Goal: Find specific page/section: Find specific page/section

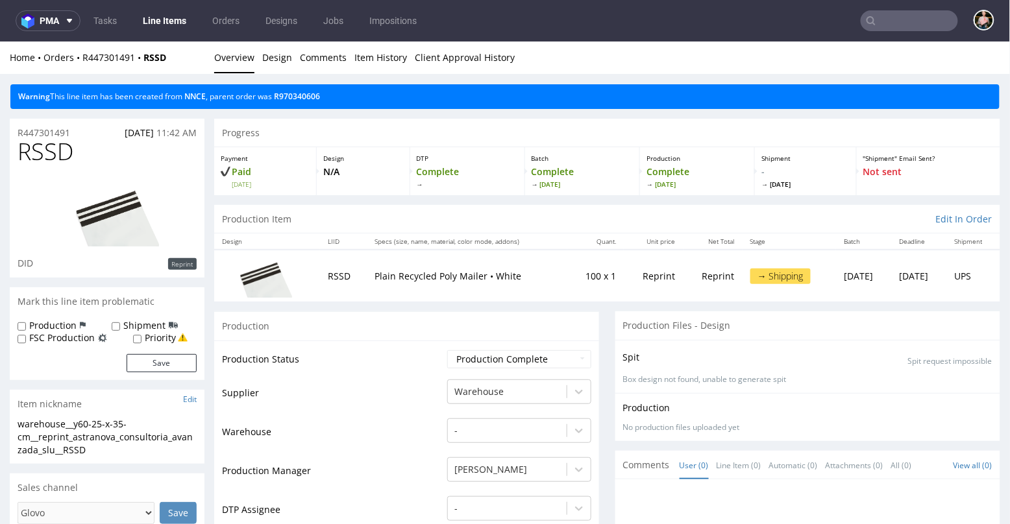
scroll to position [18, 0]
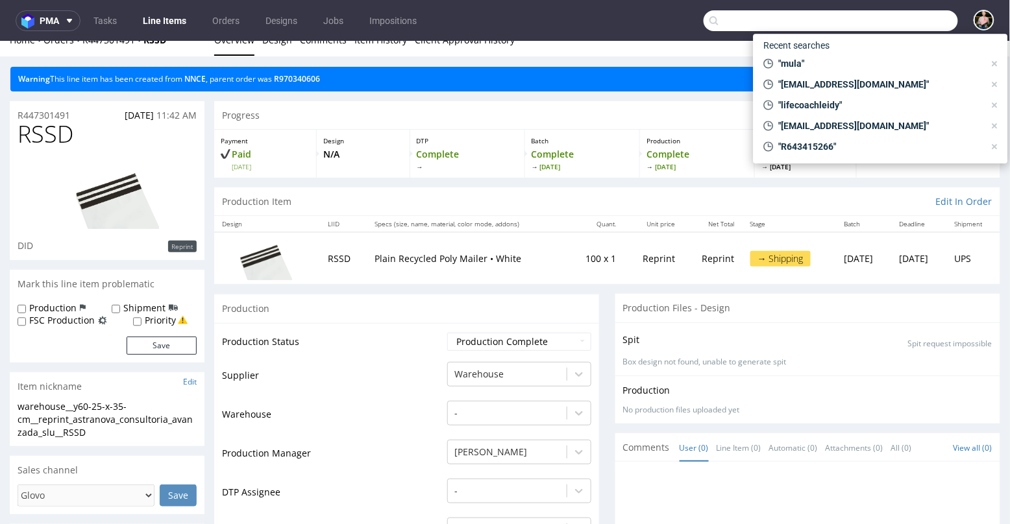
click at [883, 19] on input "text" at bounding box center [830, 20] width 254 height 21
paste input "[EMAIL_ADDRESS][DOMAIN_NAME]"
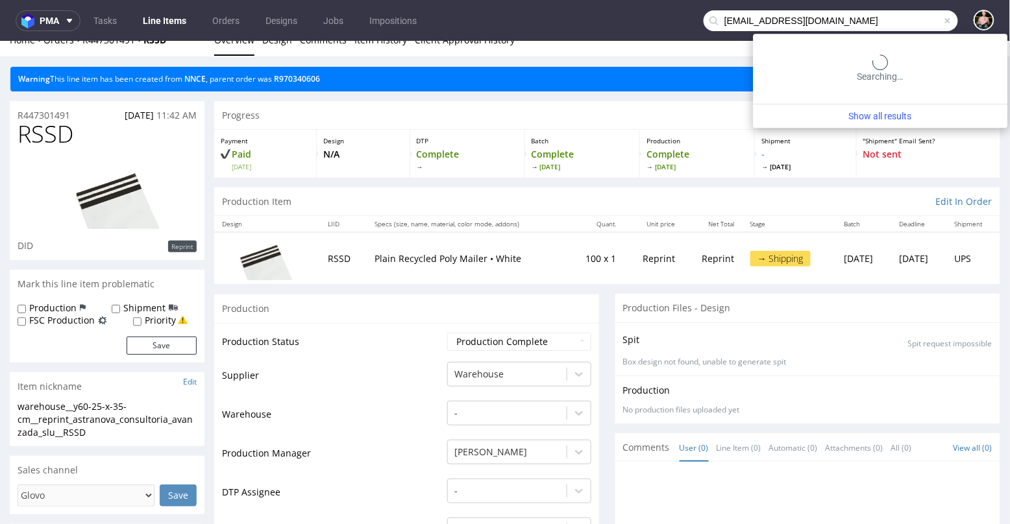
type input "[EMAIL_ADDRESS][DOMAIN_NAME]"
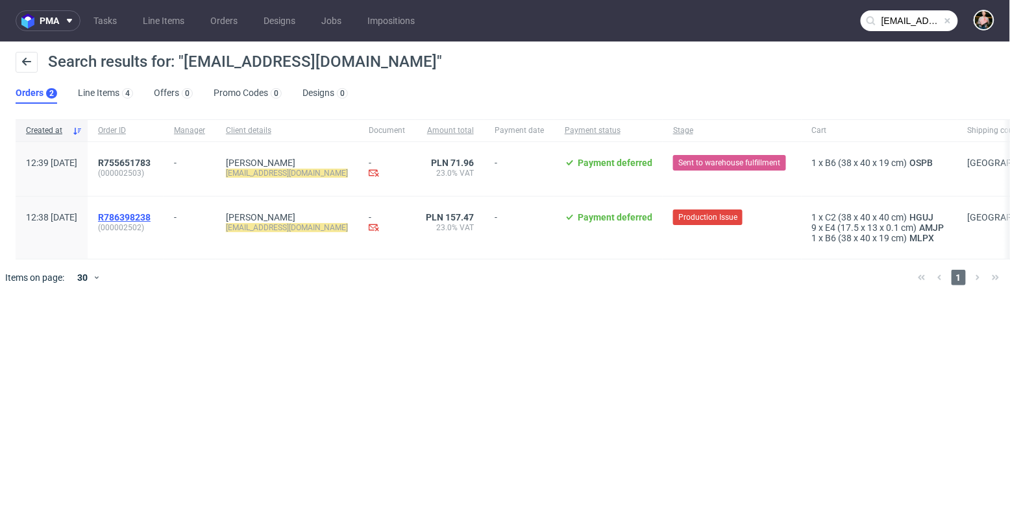
click at [142, 220] on span "R786398238" at bounding box center [124, 217] width 53 height 10
